Goal: Information Seeking & Learning: Learn about a topic

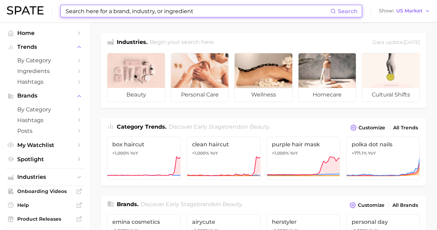
click at [180, 13] on input at bounding box center [197, 11] width 265 height 12
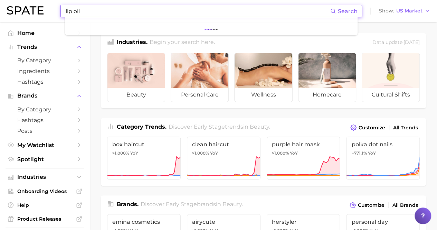
type input "lip oil"
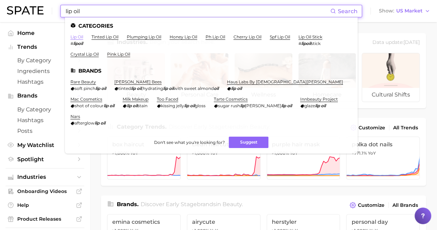
click at [81, 39] on link "lip oil" at bounding box center [76, 36] width 13 height 5
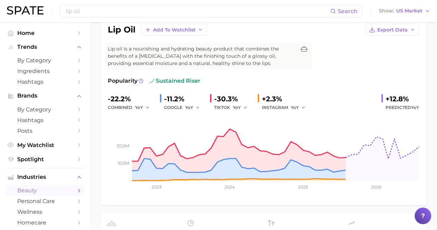
scroll to position [69, 0]
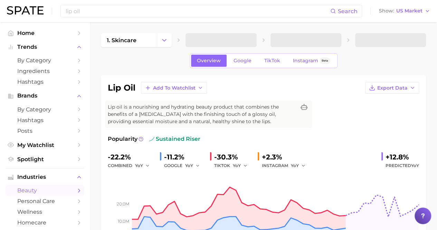
scroll to position [35, 0]
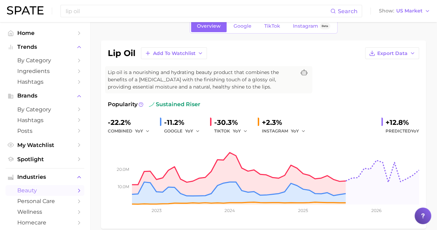
click at [237, 21] on div "lip oil Search Show US Market" at bounding box center [218, 11] width 423 height 22
click at [238, 26] on span "Google" at bounding box center [243, 26] width 18 height 6
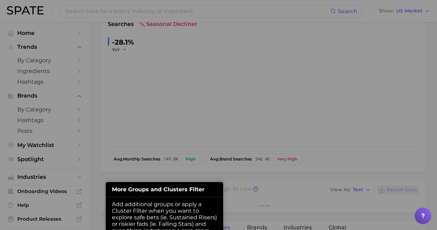
scroll to position [188, 0]
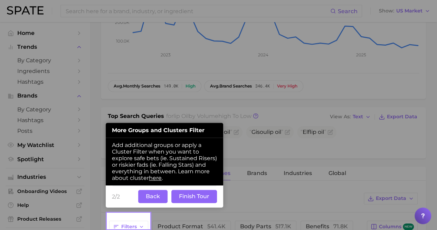
click at [145, 198] on button "Back" at bounding box center [152, 196] width 29 height 13
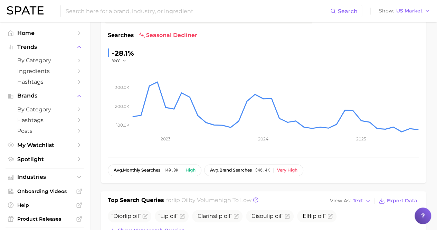
scroll to position [0, 0]
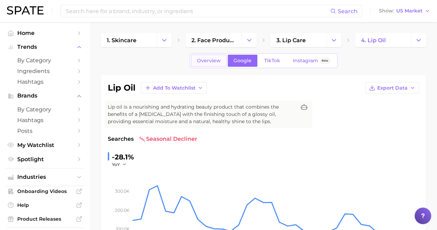
click at [220, 65] on link "Overview" at bounding box center [209, 61] width 36 height 12
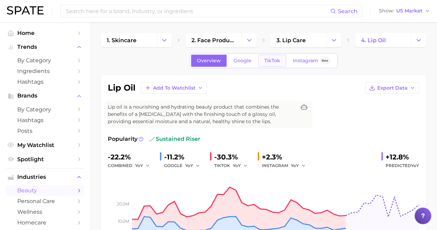
click at [277, 64] on link "TikTok" at bounding box center [272, 61] width 28 height 12
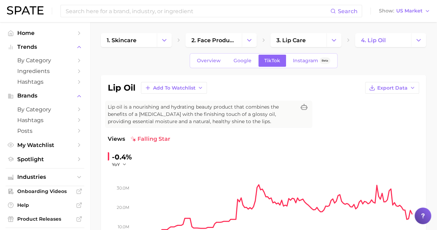
click at [215, 67] on div "Overview Google TikTok Instagram Beta" at bounding box center [264, 60] width 148 height 15
click at [215, 62] on span "Overview" at bounding box center [209, 61] width 24 height 6
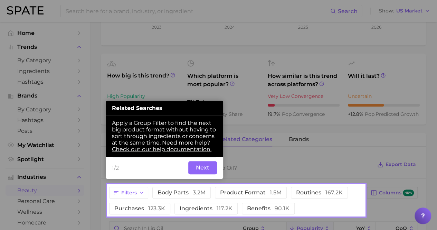
scroll to position [219, 0]
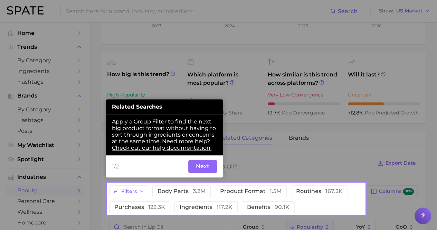
click at [253, 125] on div at bounding box center [235, 91] width 257 height 183
click at [252, 160] on div at bounding box center [235, 91] width 257 height 183
click at [208, 165] on button "Next" at bounding box center [202, 166] width 29 height 13
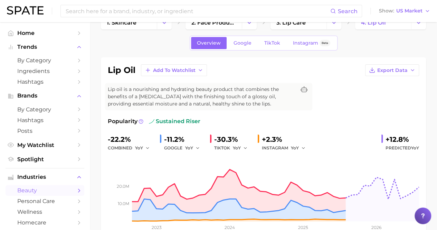
scroll to position [0, 0]
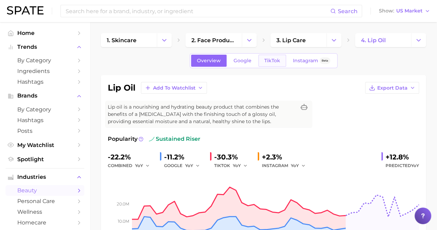
click at [269, 60] on span "TikTok" at bounding box center [272, 61] width 16 height 6
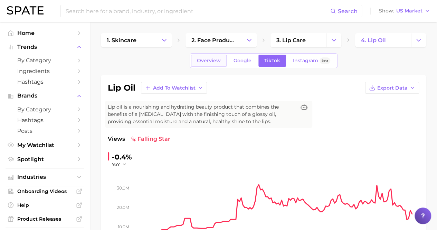
click at [203, 59] on span "Overview" at bounding box center [209, 61] width 24 height 6
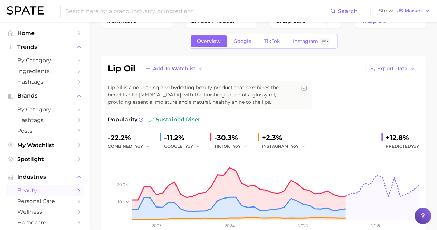
scroll to position [35, 0]
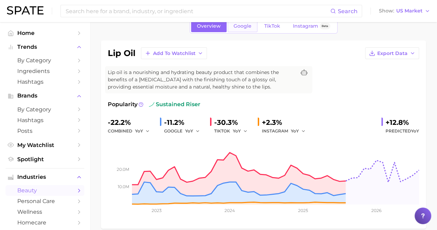
click at [241, 28] on span "Google" at bounding box center [243, 26] width 18 height 6
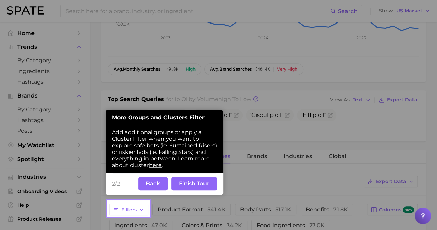
scroll to position [206, 0]
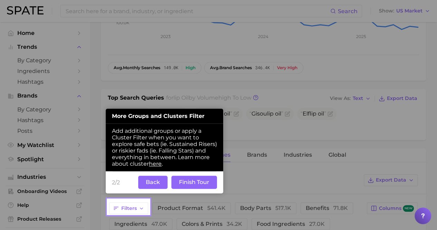
click at [149, 181] on button "Back" at bounding box center [152, 182] width 29 height 13
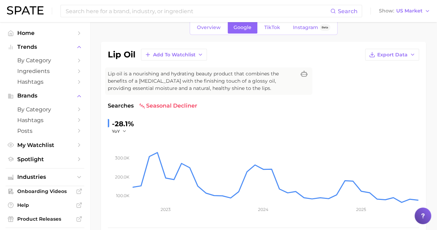
scroll to position [0, 0]
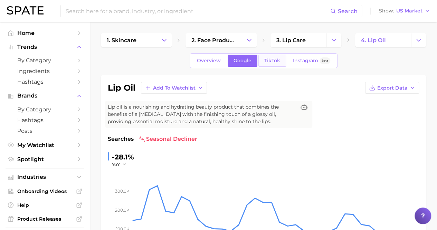
click at [272, 59] on span "TikTok" at bounding box center [272, 61] width 16 height 6
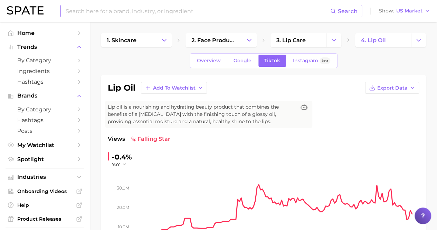
click at [122, 13] on input at bounding box center [197, 11] width 265 height 12
type input "Lip Gloss"
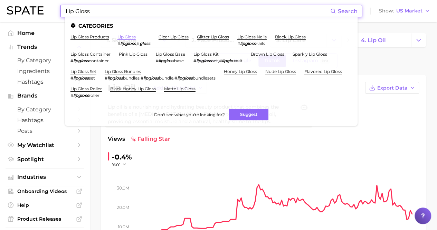
click at [124, 37] on link "lip gloss" at bounding box center [126, 36] width 18 height 5
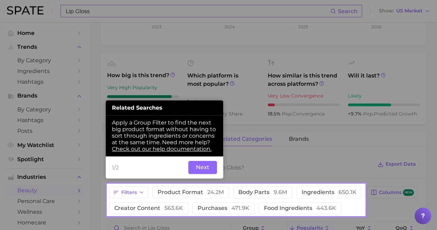
scroll to position [211, 0]
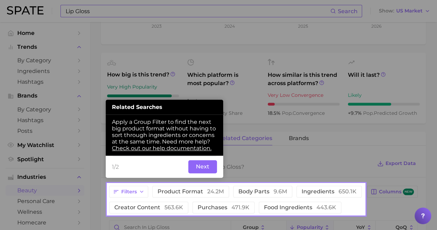
click at [208, 168] on button "Next" at bounding box center [202, 166] width 29 height 13
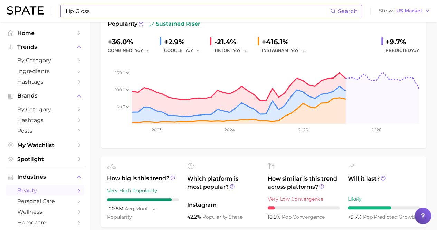
scroll to position [0, 0]
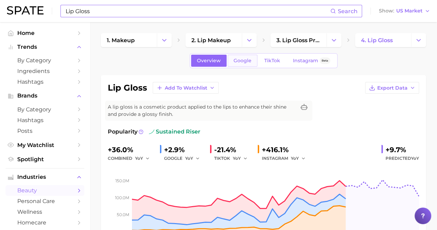
click at [243, 60] on span "Google" at bounding box center [243, 61] width 18 height 6
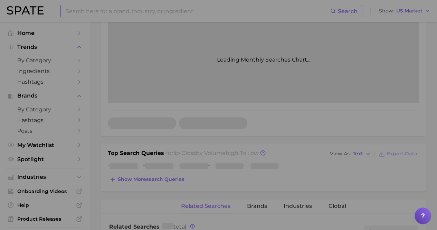
scroll to position [180, 0]
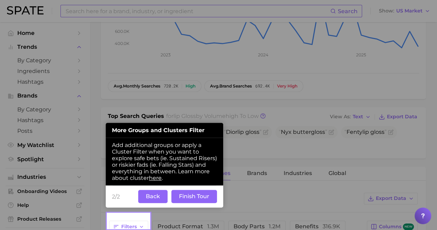
click at [148, 199] on button "Back" at bounding box center [152, 196] width 29 height 13
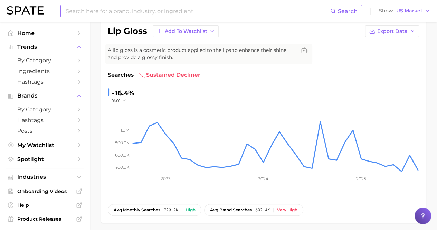
scroll to position [0, 0]
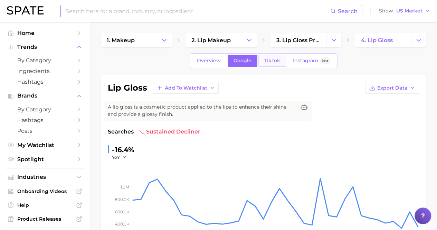
click at [274, 63] on span "TikTok" at bounding box center [272, 61] width 16 height 6
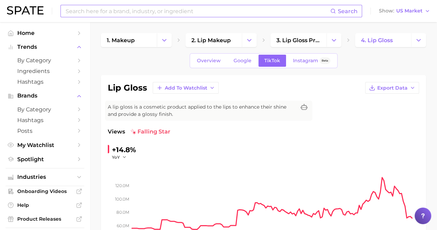
click at [125, 17] on input at bounding box center [197, 11] width 265 height 12
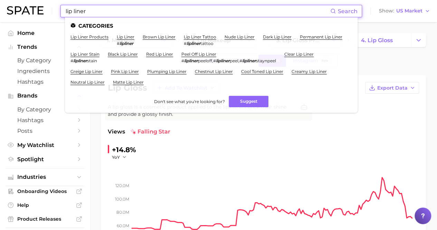
type input "lip liner"
click at [124, 38] on link "lip liner" at bounding box center [126, 36] width 18 height 5
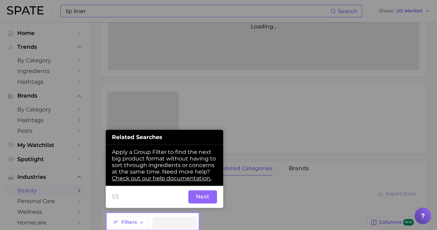
scroll to position [185, 0]
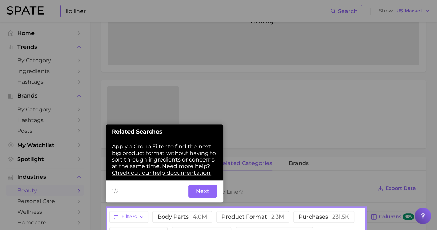
click at [203, 191] on button "Next" at bounding box center [202, 191] width 29 height 13
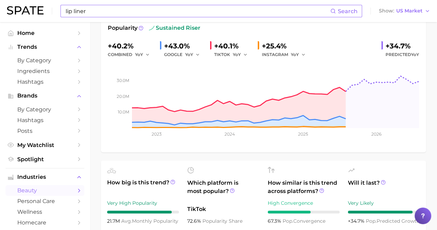
scroll to position [35, 0]
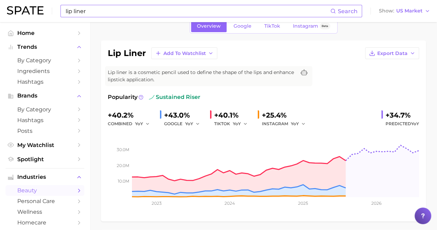
click at [244, 26] on span "Google" at bounding box center [243, 26] width 18 height 6
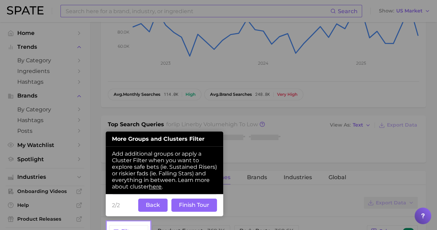
scroll to position [180, 0]
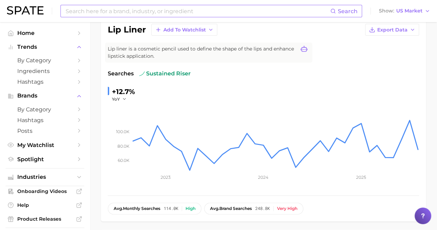
scroll to position [0, 0]
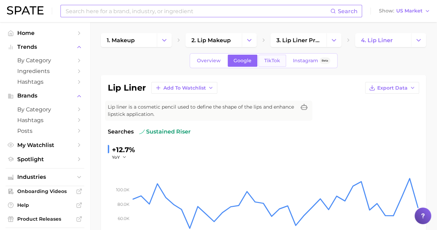
click at [263, 57] on link "TikTok" at bounding box center [272, 61] width 28 height 12
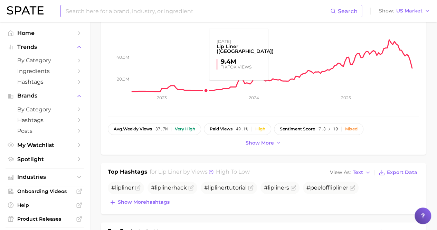
scroll to position [93, 0]
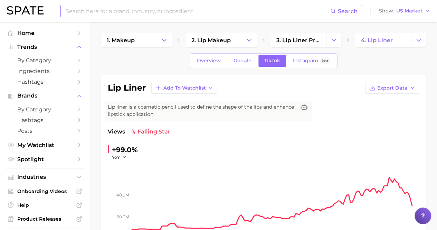
click at [97, 7] on input at bounding box center [197, 11] width 265 height 12
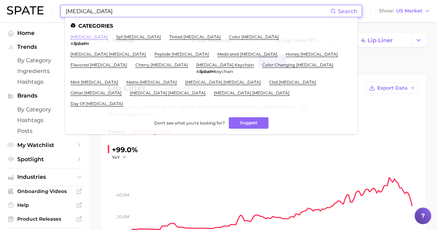
type input "lip balm"
click at [77, 38] on link "lip balm" at bounding box center [88, 36] width 37 height 5
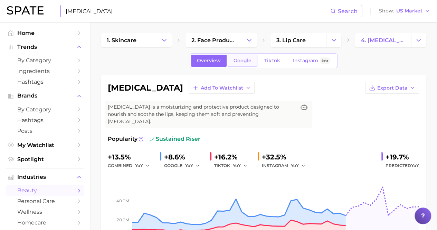
click at [234, 60] on span "Google" at bounding box center [243, 61] width 18 height 6
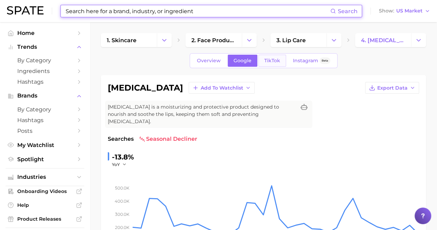
click at [264, 61] on span "TikTok" at bounding box center [272, 61] width 16 height 6
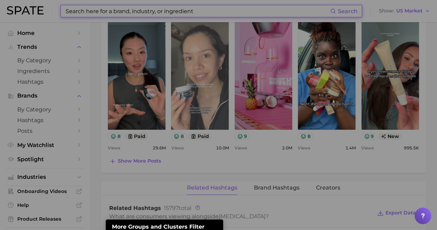
scroll to position [439, 0]
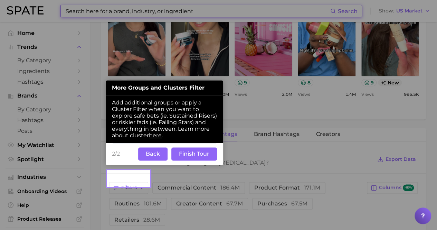
click at [142, 155] on button "Back" at bounding box center [152, 153] width 29 height 13
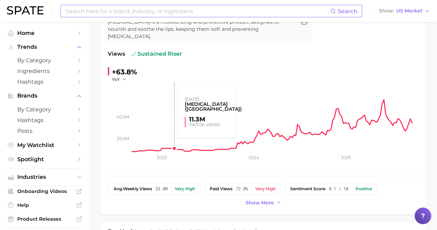
scroll to position [0, 0]
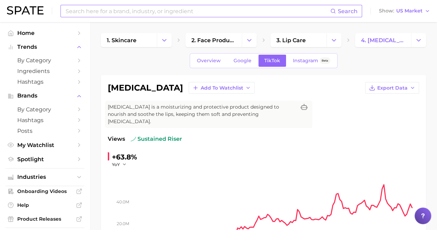
click at [140, 14] on input at bounding box center [197, 11] width 265 height 12
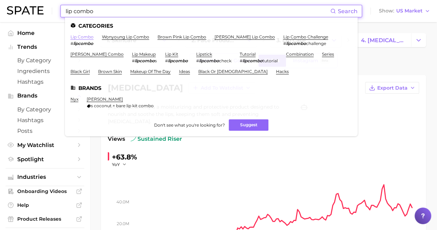
type input "lip combo"
click at [74, 35] on link "lip combo" at bounding box center [81, 36] width 23 height 5
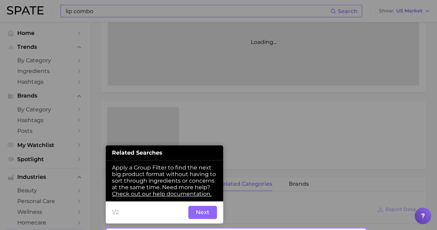
scroll to position [194, 0]
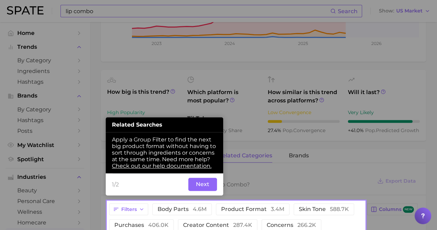
click at [208, 181] on button "Next" at bounding box center [202, 184] width 29 height 13
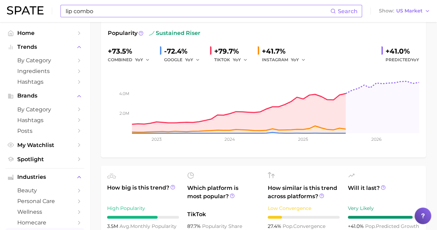
scroll to position [0, 0]
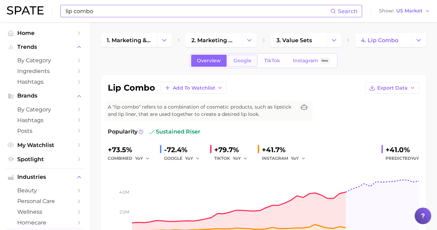
click at [235, 64] on link "Google" at bounding box center [243, 61] width 30 height 12
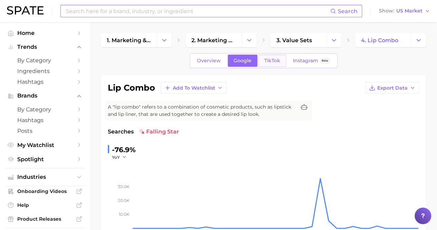
click at [262, 63] on link "TikTok" at bounding box center [272, 61] width 28 height 12
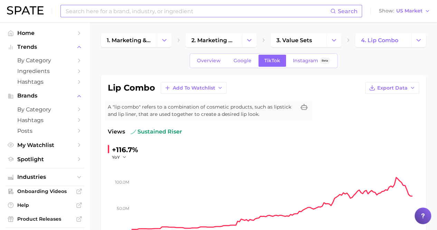
click at [111, 13] on input at bounding box center [197, 11] width 265 height 12
type input "lipstick"
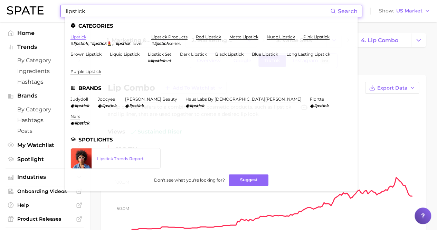
click at [78, 36] on link "lipstick" at bounding box center [78, 36] width 16 height 5
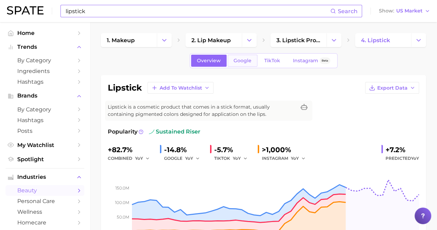
click at [242, 62] on span "Google" at bounding box center [243, 61] width 18 height 6
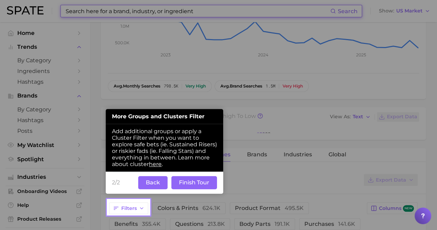
scroll to position [180, 0]
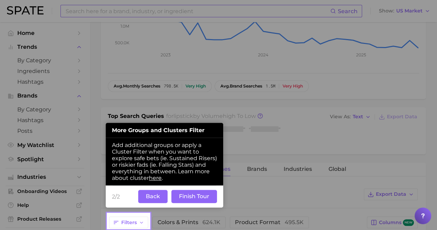
click at [149, 180] on div "Step #2 More Groups and Clusters Filter Add additional groups or apply a Cluste…" at bounding box center [164, 165] width 117 height 85
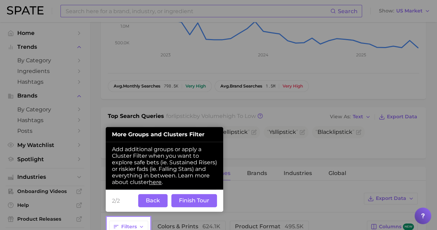
click at [153, 195] on button "Back" at bounding box center [152, 200] width 29 height 13
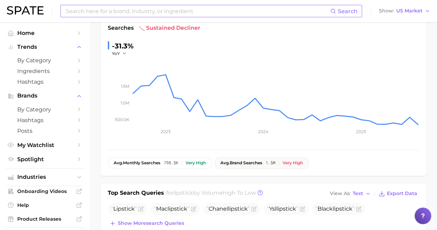
scroll to position [0, 0]
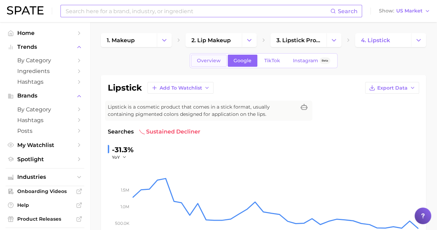
click at [224, 60] on link "Overview" at bounding box center [209, 61] width 36 height 12
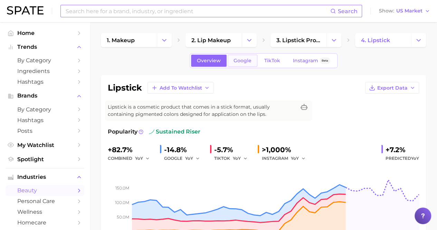
click at [243, 60] on span "Google" at bounding box center [243, 61] width 18 height 6
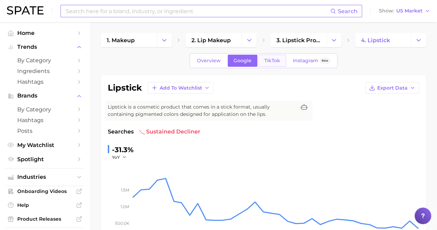
click at [264, 63] on span "TikTok" at bounding box center [272, 61] width 16 height 6
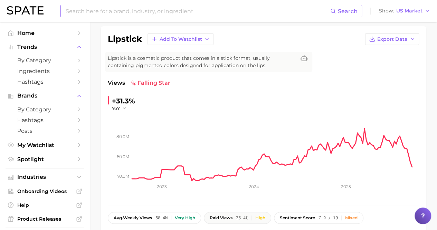
scroll to position [104, 0]
